Goal: Check status

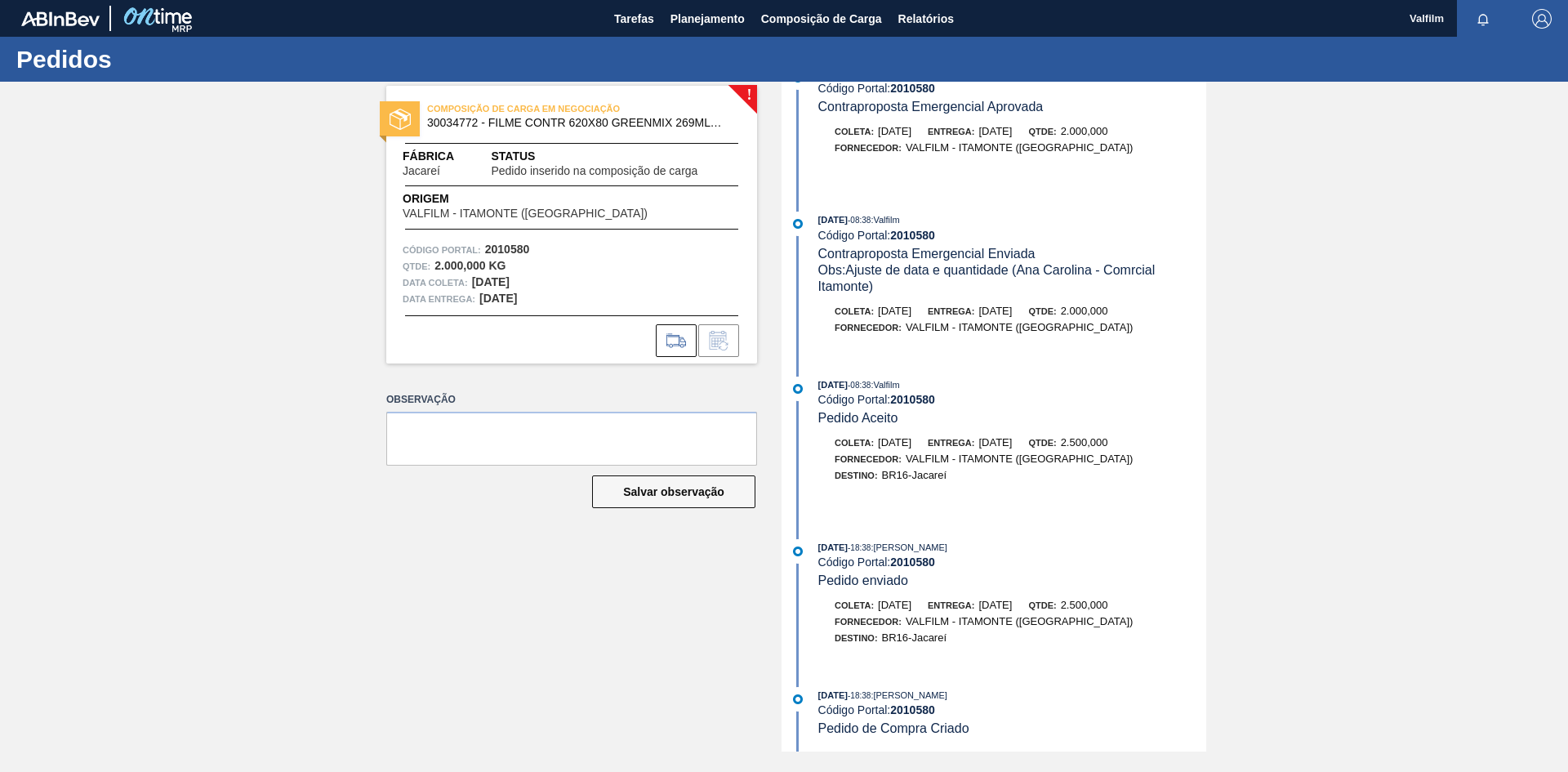
scroll to position [174, 0]
